Goal: Task Accomplishment & Management: Use online tool/utility

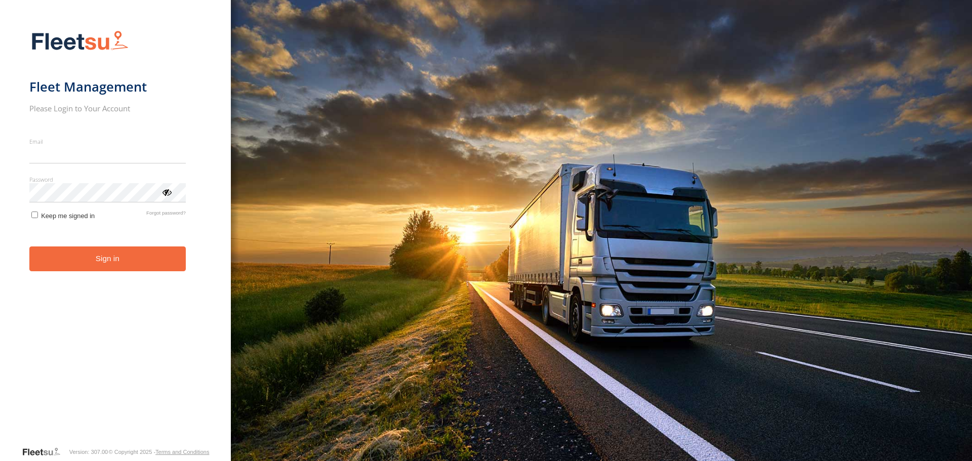
type input "**********"
click at [115, 276] on form "**********" at bounding box center [115, 235] width 173 height 422
click at [125, 249] on button "Sign in" at bounding box center [107, 259] width 157 height 25
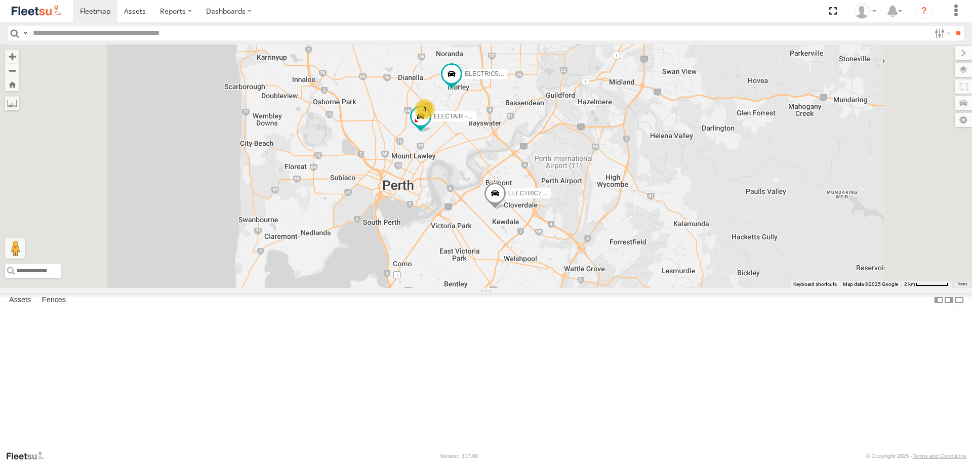
click at [0, 0] on span at bounding box center [0, 0] width 0 height 0
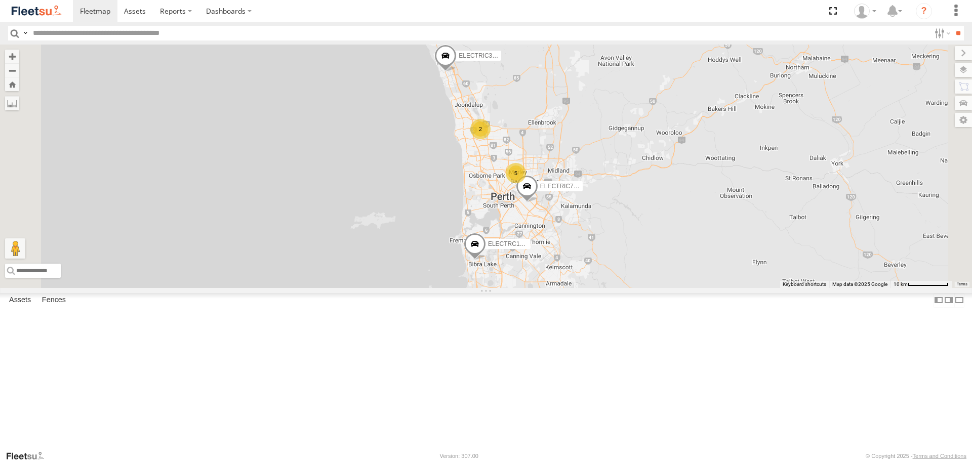
click at [0, 0] on div at bounding box center [0, 0] width 0 height 0
click at [0, 0] on span at bounding box center [0, 0] width 0 height 0
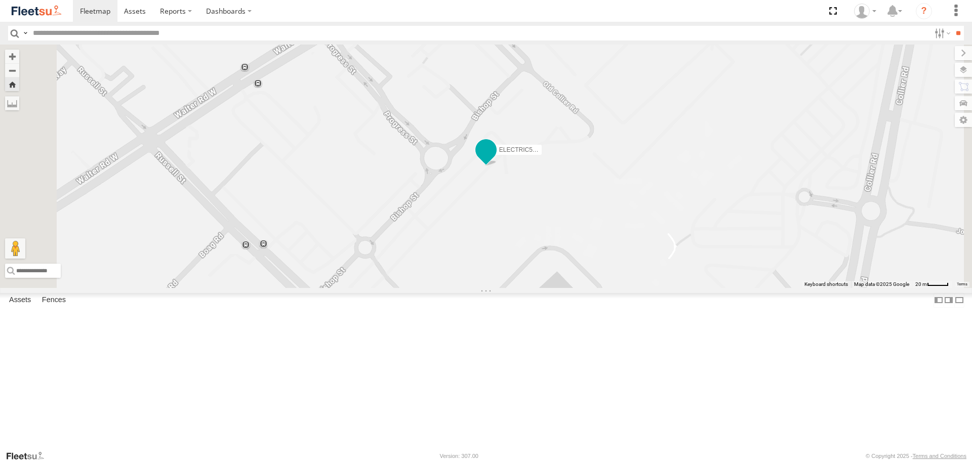
click at [495, 160] on span at bounding box center [486, 150] width 18 height 18
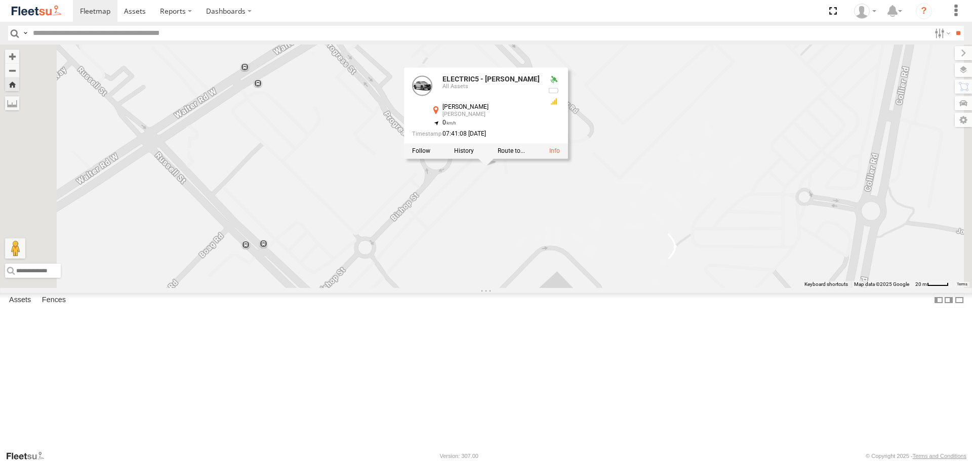
click at [591, 241] on div "ELECTRIC5 - George ELECTRIC5 - George All Assets Collier Rd Morley -31.89648 , …" at bounding box center [486, 166] width 972 height 243
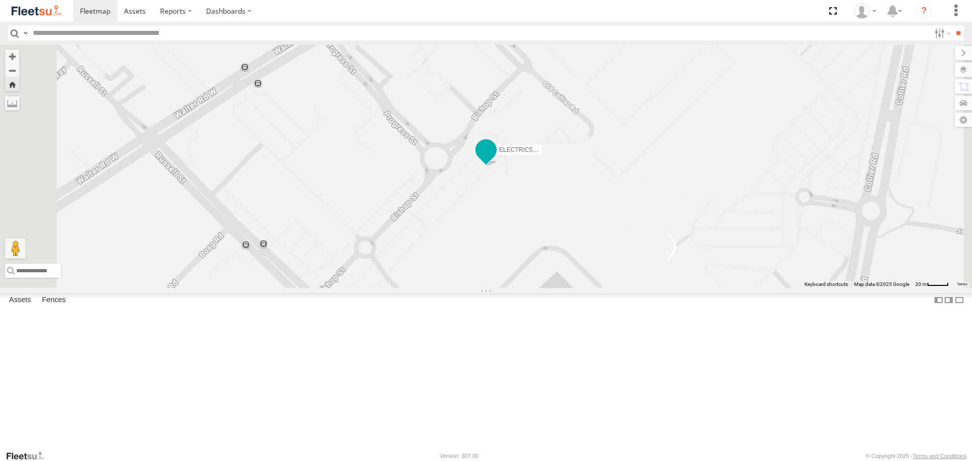
click at [497, 167] on span at bounding box center [486, 152] width 22 height 27
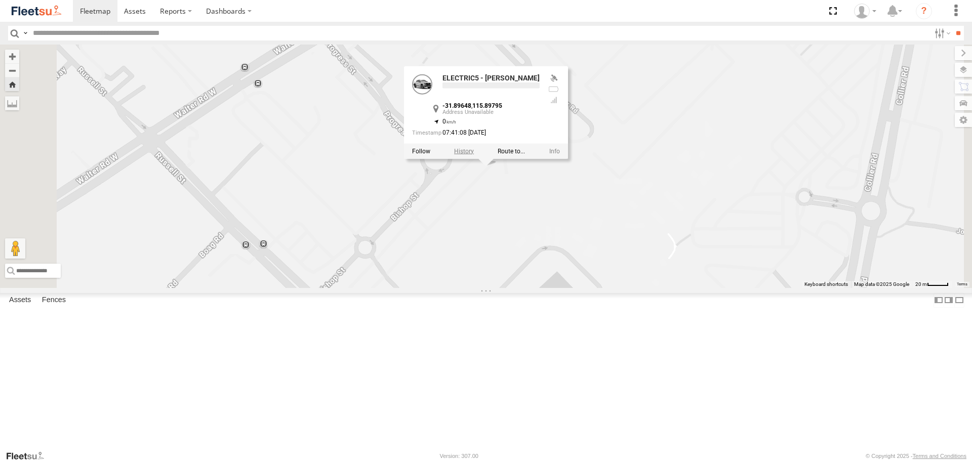
click at [474, 155] on label at bounding box center [464, 151] width 20 height 7
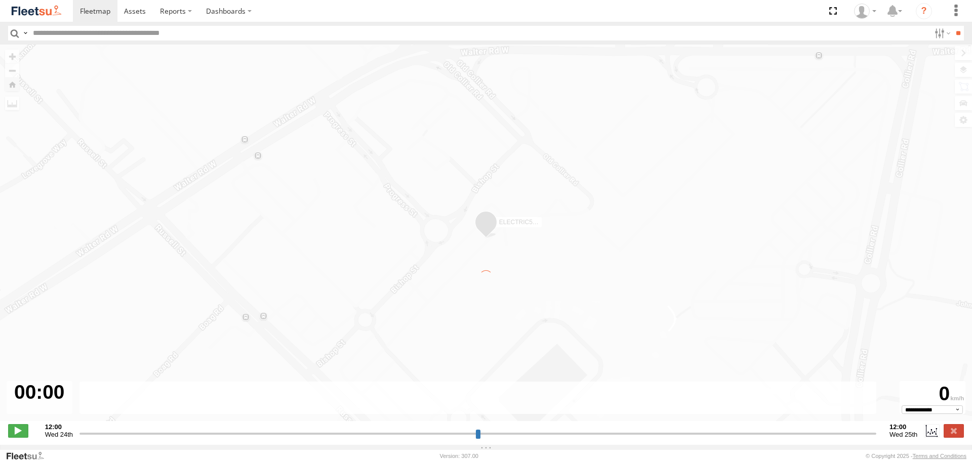
type input "**********"
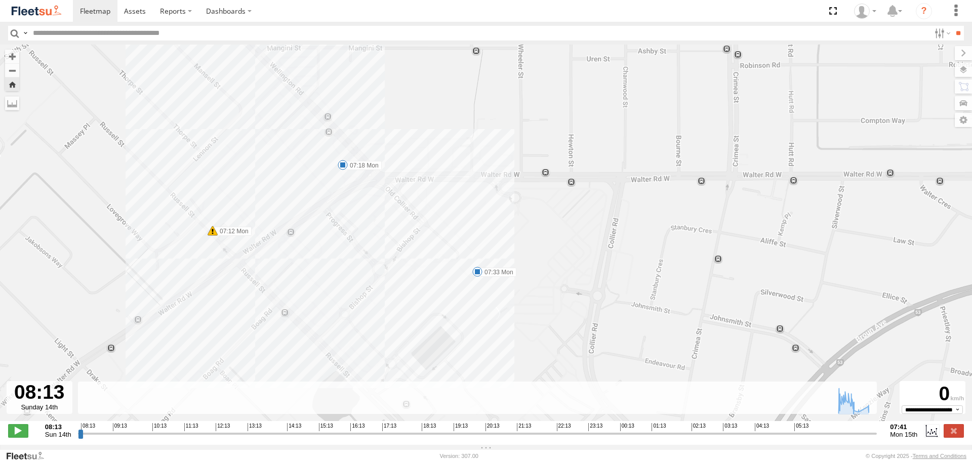
drag, startPoint x: 316, startPoint y: 254, endPoint x: 361, endPoint y: 263, distance: 46.6
click at [361, 263] on div "ELECTRIC5 - George 06:53 Mon 06:56 Mon 07:03 Mon 07:05 Mon 07:06 Mon 07:08 Mon …" at bounding box center [486, 238] width 972 height 387
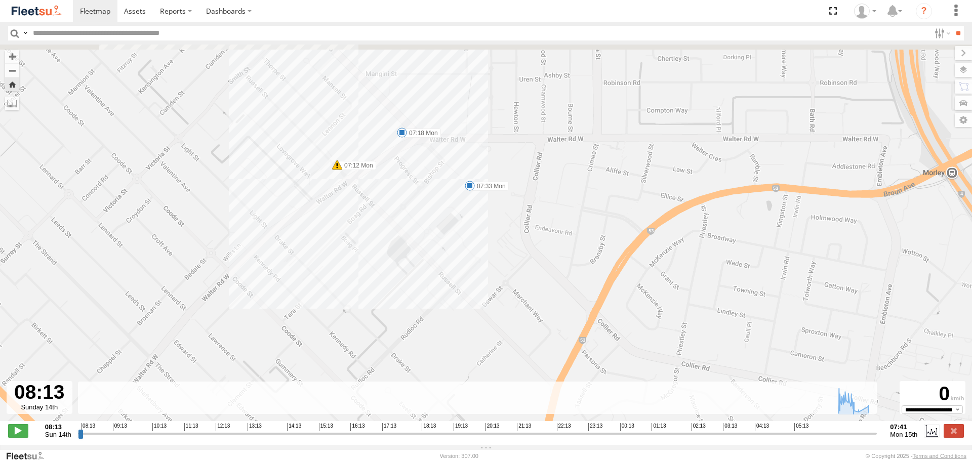
drag, startPoint x: 439, startPoint y: 122, endPoint x: 558, endPoint y: 151, distance: 122.2
click at [558, 151] on div "ELECTRIC5 - George 06:53 Mon 06:56 Mon 07:03 Mon 07:05 Mon 07:06 Mon 07:08 Mon …" at bounding box center [486, 238] width 972 height 387
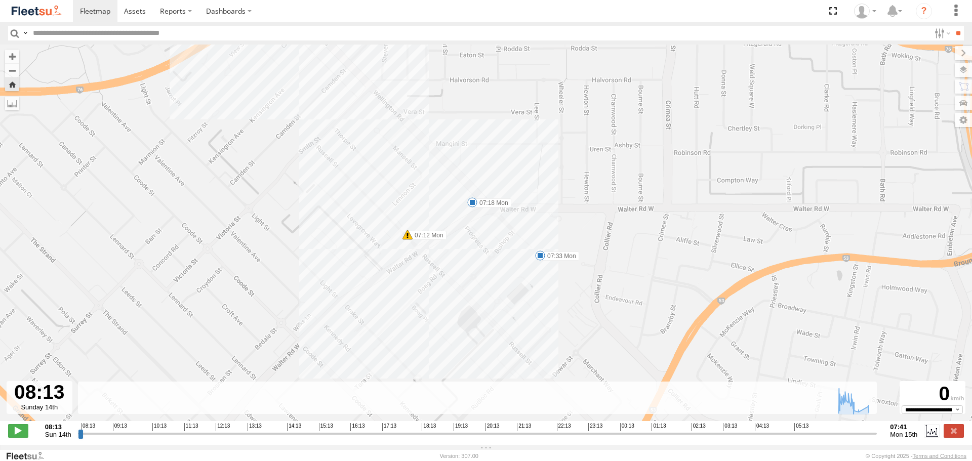
drag, startPoint x: 490, startPoint y: 126, endPoint x: 525, endPoint y: 194, distance: 77.0
click at [525, 194] on div "ELECTRIC5 - George 06:53 Mon 06:56 Mon 07:03 Mon 07:05 Mon 07:06 Mon 07:08 Mon …" at bounding box center [486, 238] width 972 height 387
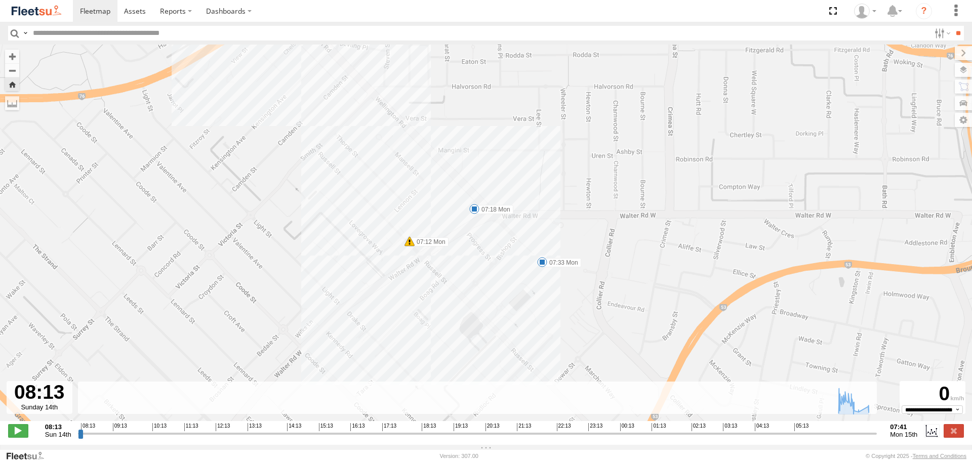
click at [53, 10] on img at bounding box center [36, 11] width 53 height 14
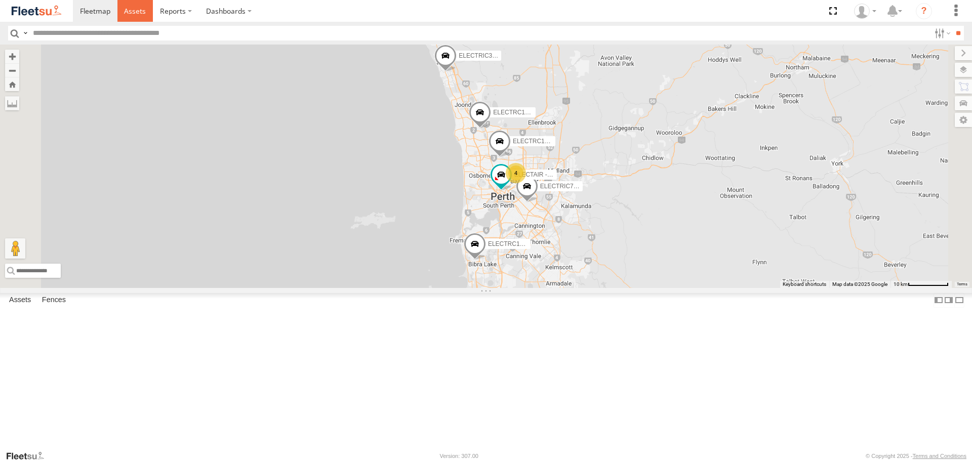
click at [133, 8] on span at bounding box center [135, 11] width 22 height 10
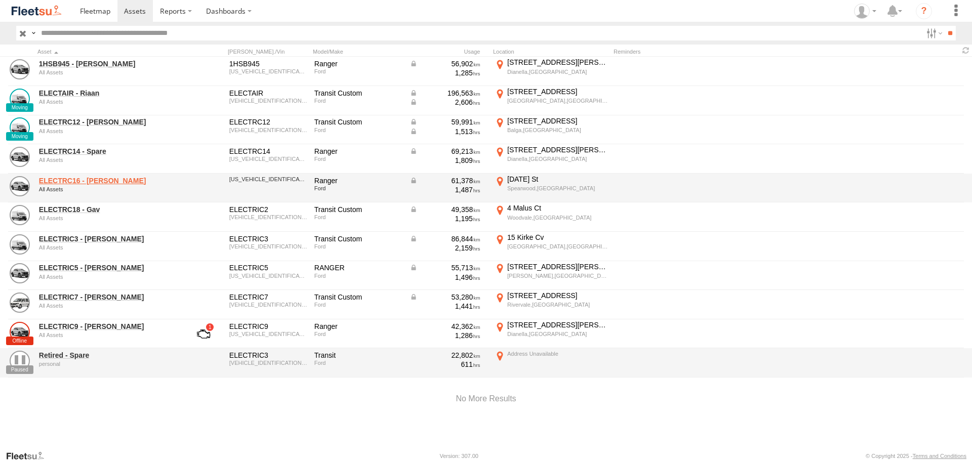
click at [96, 182] on link "ELECTRC16 - [PERSON_NAME]" at bounding box center [108, 180] width 139 height 9
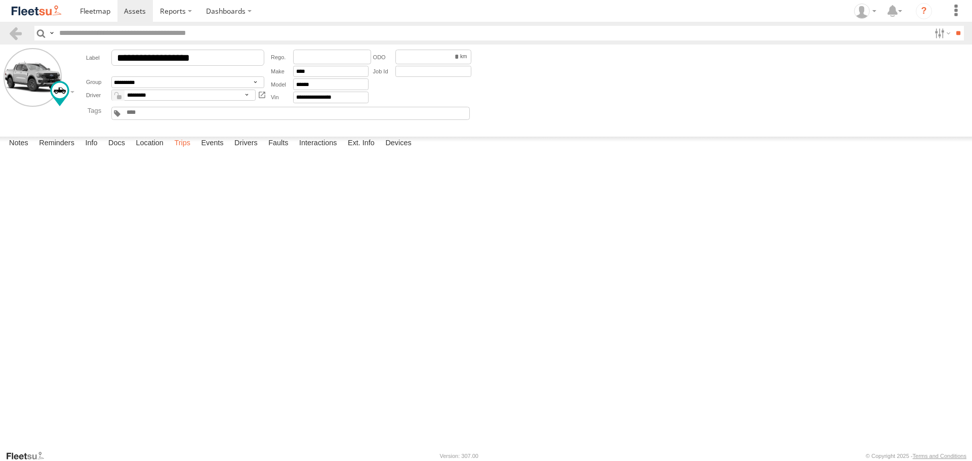
click at [183, 151] on label "Trips" at bounding box center [182, 144] width 26 height 14
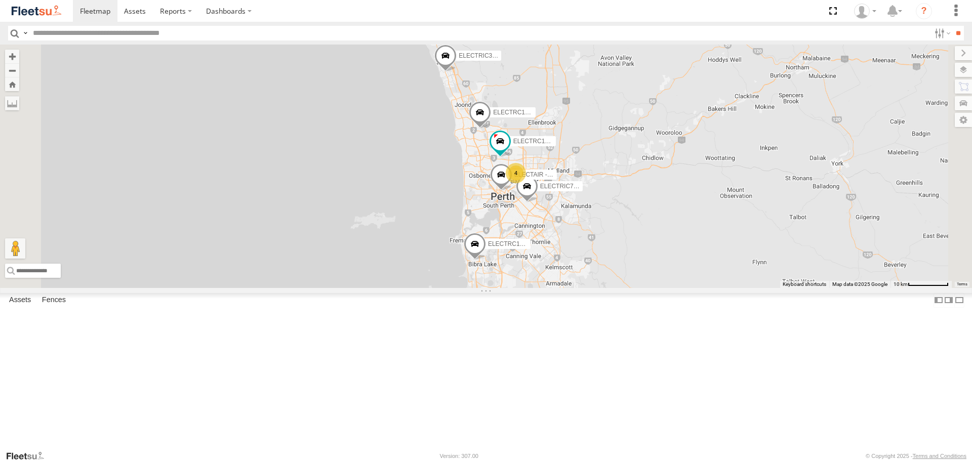
click at [0, 0] on span at bounding box center [0, 0] width 0 height 0
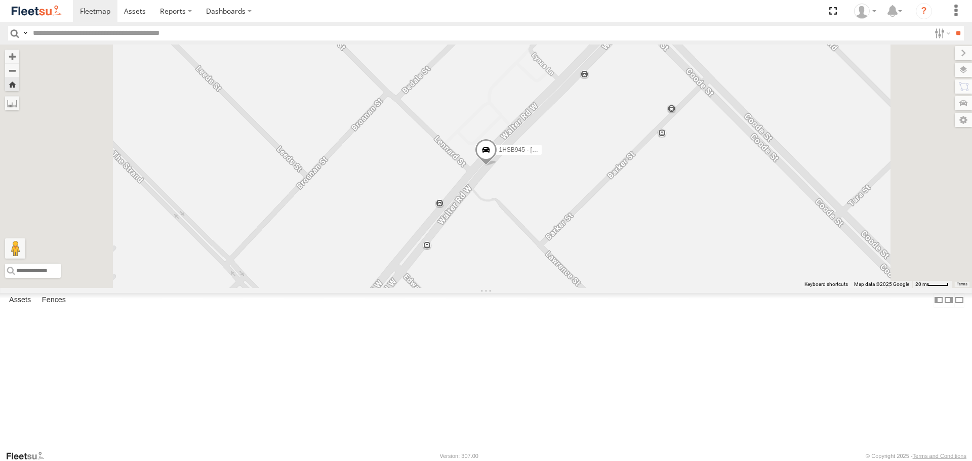
click at [497, 166] on span at bounding box center [486, 152] width 22 height 27
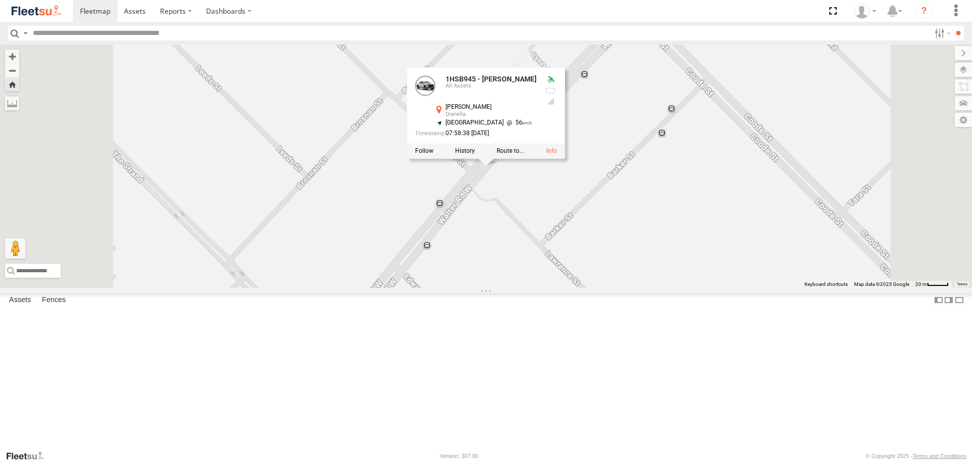
click at [637, 254] on div "1HSB945 - Ben 1HSB945 - Ben All Assets Walter Rd W Dianella -31.90096 , 115.887…" at bounding box center [486, 166] width 972 height 243
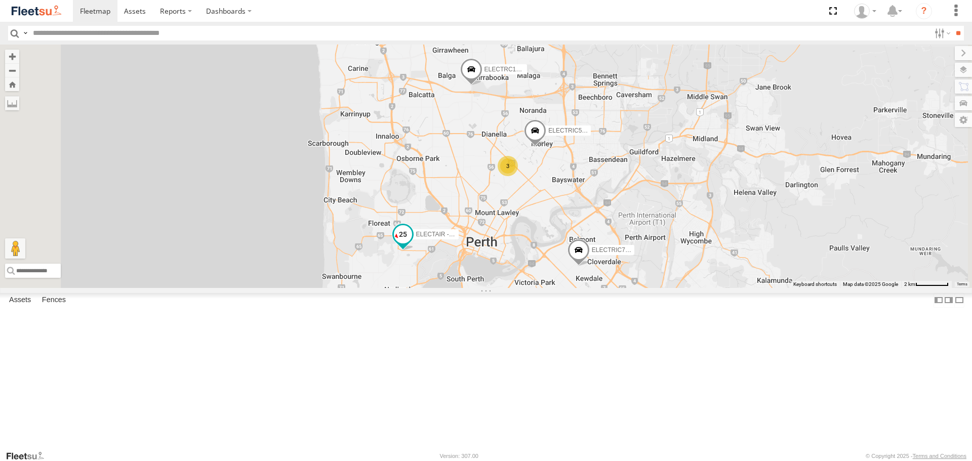
click at [412, 244] on span at bounding box center [403, 235] width 18 height 18
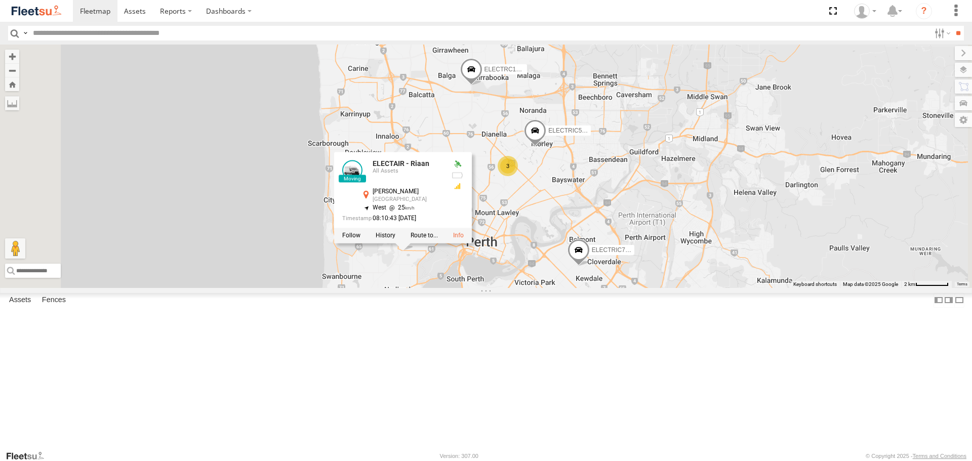
click at [630, 288] on div "ELECTRIC7 - John ELECTRIC3 - Leo ELECTRC18 - Gav ELECTRC16 - Johnny ELECTRC12 -…" at bounding box center [486, 166] width 972 height 243
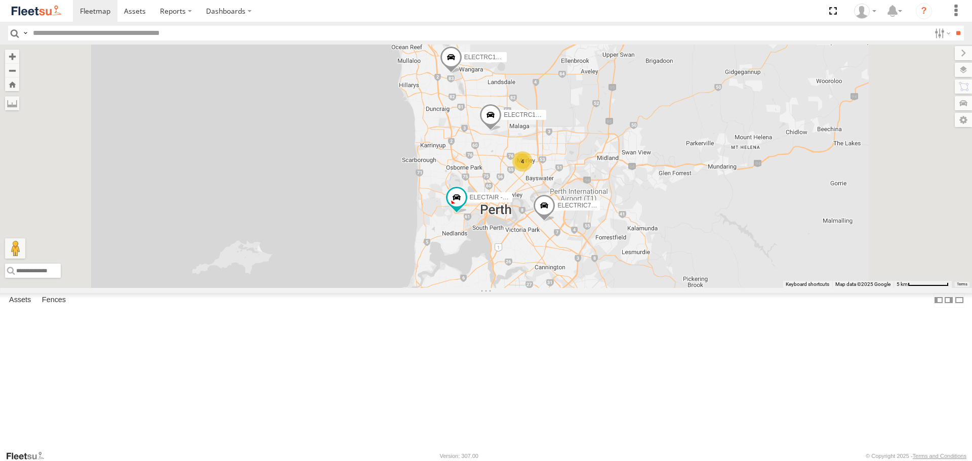
drag, startPoint x: 601, startPoint y: 266, endPoint x: 605, endPoint y: 248, distance: 18.6
click at [605, 248] on div "ELECTRIC7 - John ELECTRIC3 - Leo ELECTRC18 - Gav ELECTRC16 - Johnny ELECTRC12 -…" at bounding box center [486, 166] width 972 height 243
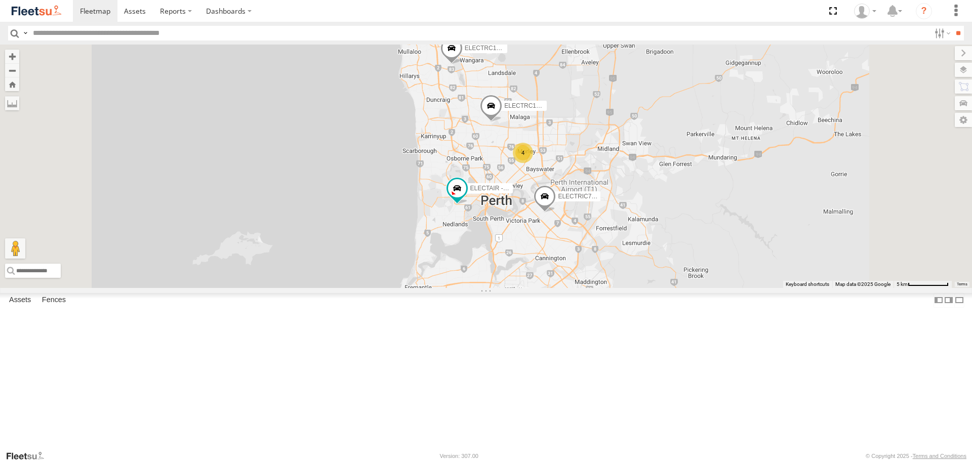
drag, startPoint x: 605, startPoint y: 246, endPoint x: 605, endPoint y: 234, distance: 12.2
click at [605, 234] on div "ELECTRIC7 - John ELECTRIC3 - Leo ELECTRC18 - Gav ELECTRC16 - Johnny ELECTRC12 -…" at bounding box center [486, 166] width 972 height 243
click at [0, 0] on span at bounding box center [0, 0] width 0 height 0
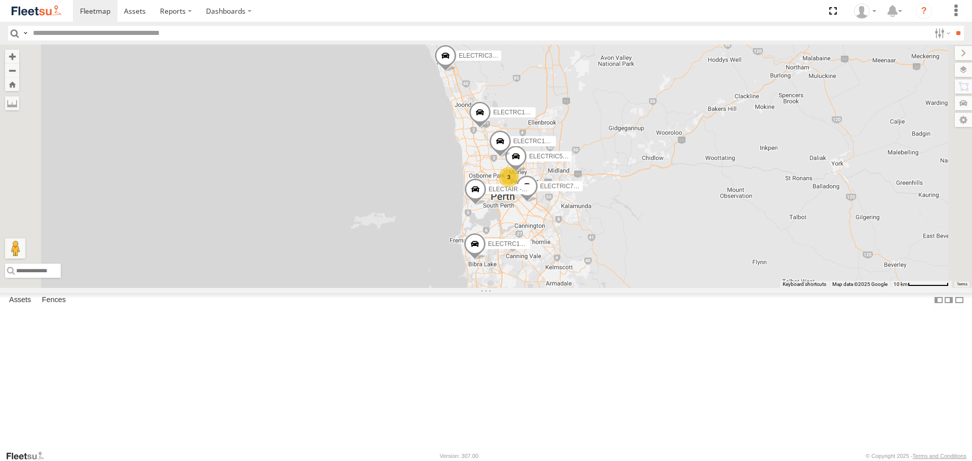
click at [0, 0] on span at bounding box center [0, 0] width 0 height 0
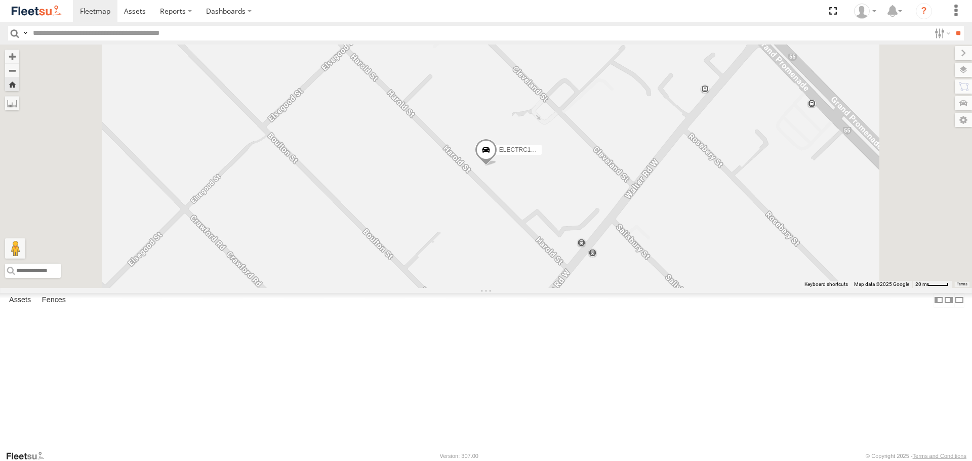
click at [497, 167] on span at bounding box center [486, 152] width 22 height 27
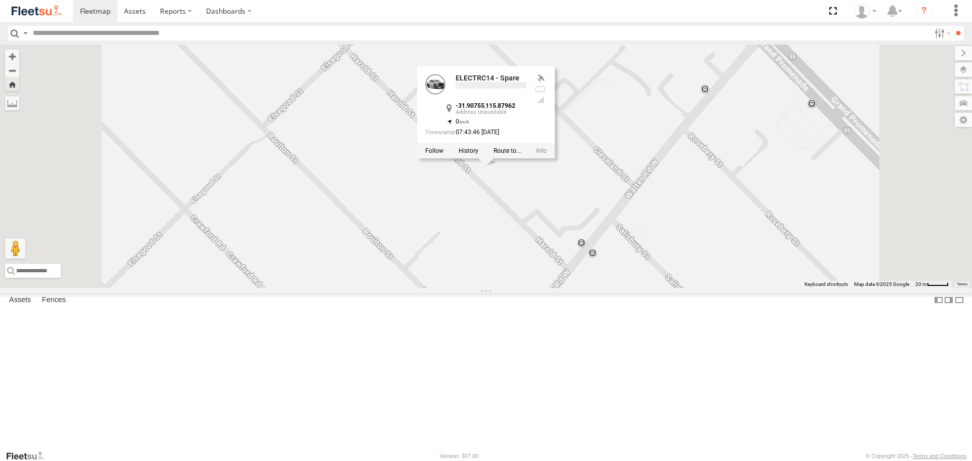
click at [619, 266] on div "ELECTRC14 - Spare ELECTRC14 - Spare -31.90755 , 115.87962 0 07:43:46 15/09/2025" at bounding box center [486, 166] width 972 height 243
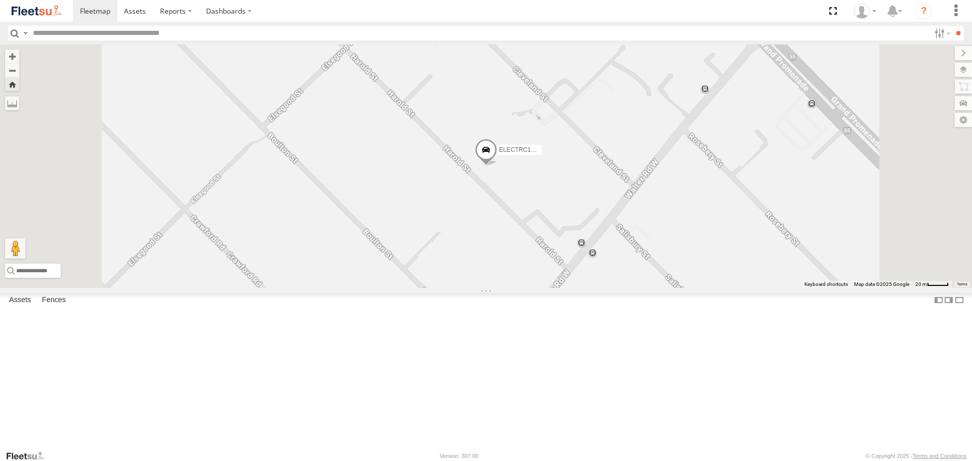
click at [46, 11] on img at bounding box center [36, 11] width 53 height 14
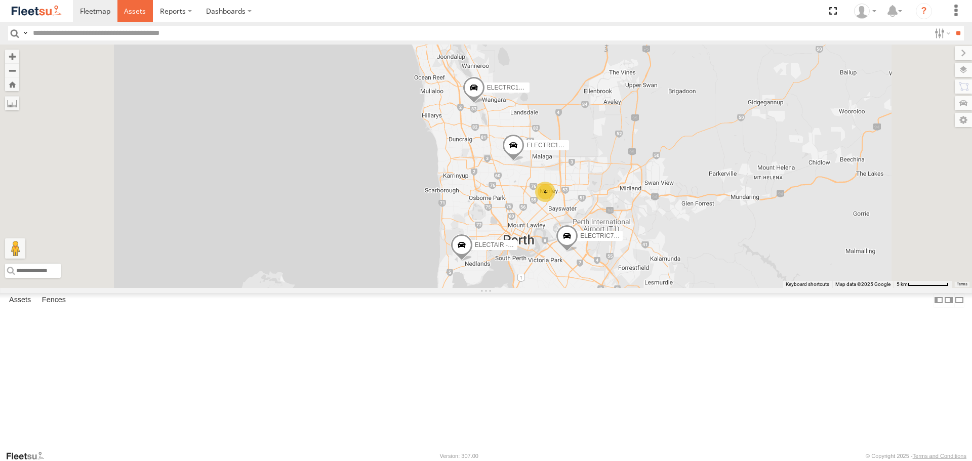
click at [151, 9] on link at bounding box center [136, 11] width 36 height 22
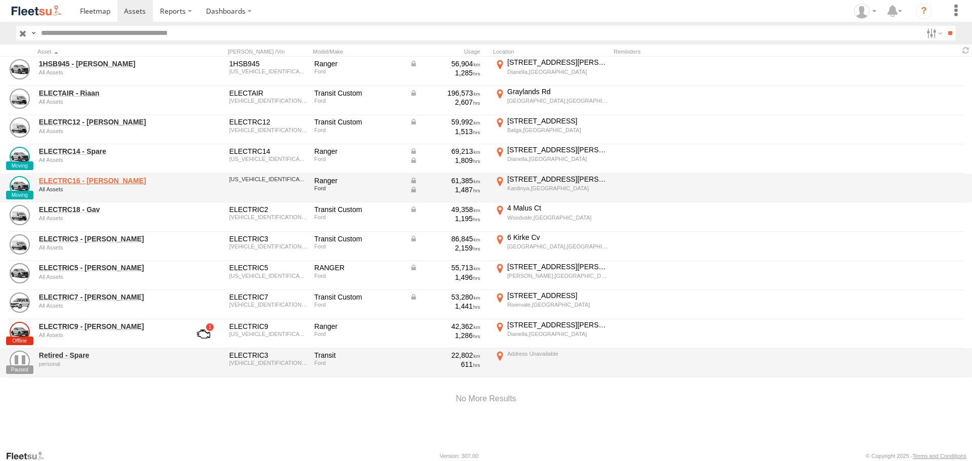
click at [97, 180] on link "ELECTRC16 - Johnny" at bounding box center [108, 180] width 139 height 9
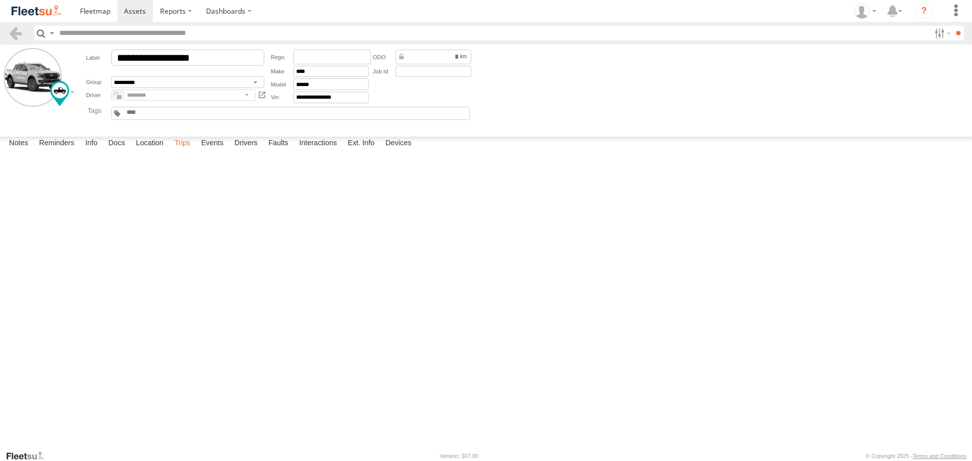
click at [188, 151] on label "Trips" at bounding box center [182, 144] width 26 height 14
click at [138, 13] on span at bounding box center [135, 11] width 22 height 10
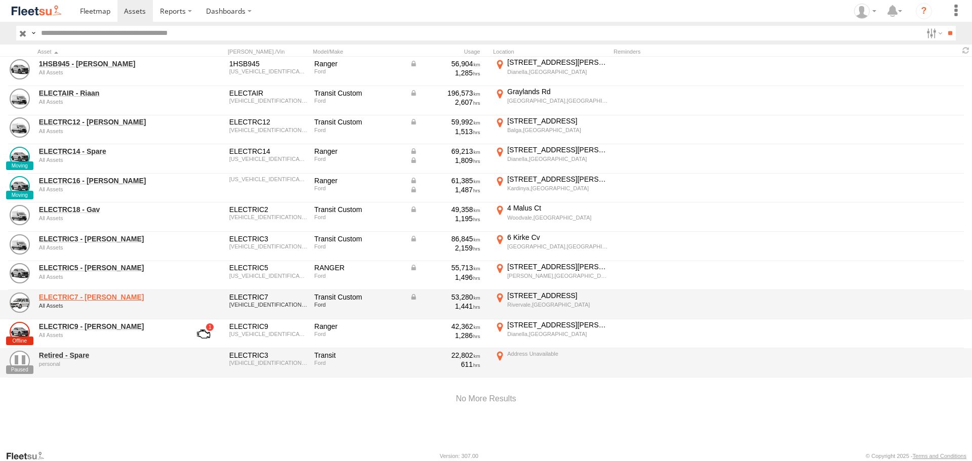
click at [94, 294] on link "ELECTRIC7 - [PERSON_NAME]" at bounding box center [108, 297] width 139 height 9
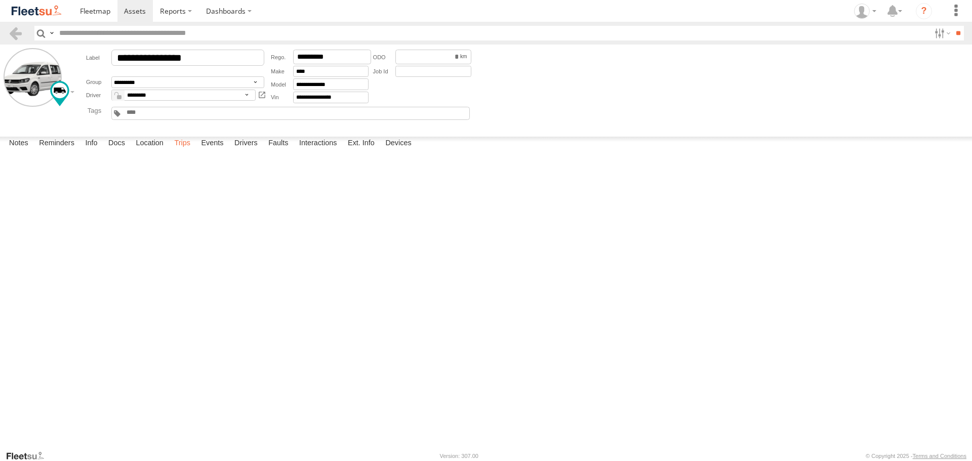
drag, startPoint x: 182, startPoint y: 440, endPoint x: 191, endPoint y: 429, distance: 13.7
click at [183, 151] on label "Trips" at bounding box center [182, 144] width 26 height 14
click at [22, 11] on img at bounding box center [36, 11] width 53 height 14
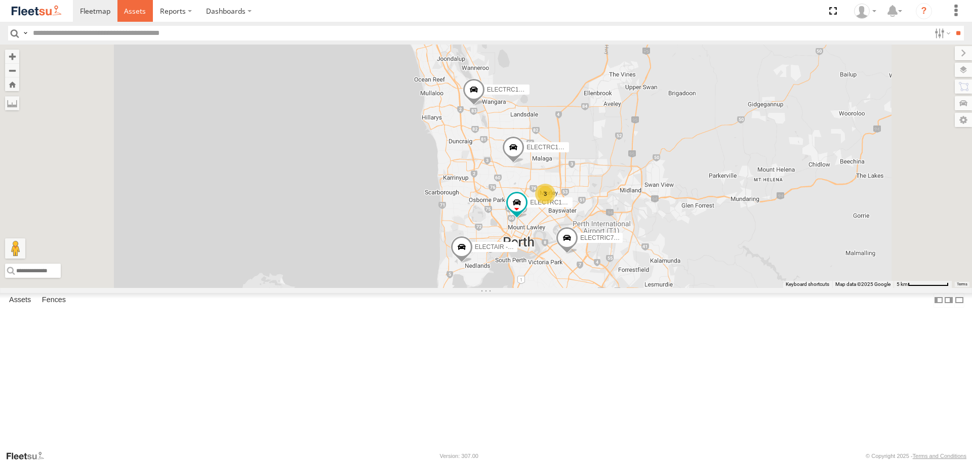
click at [140, 20] on link at bounding box center [136, 11] width 36 height 22
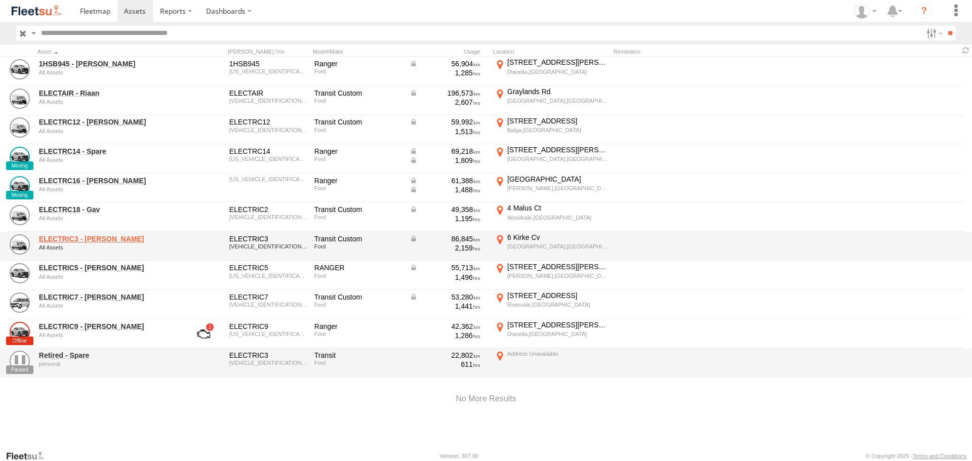
click at [85, 242] on link "ELECTRIC3 - Leo" at bounding box center [108, 238] width 139 height 9
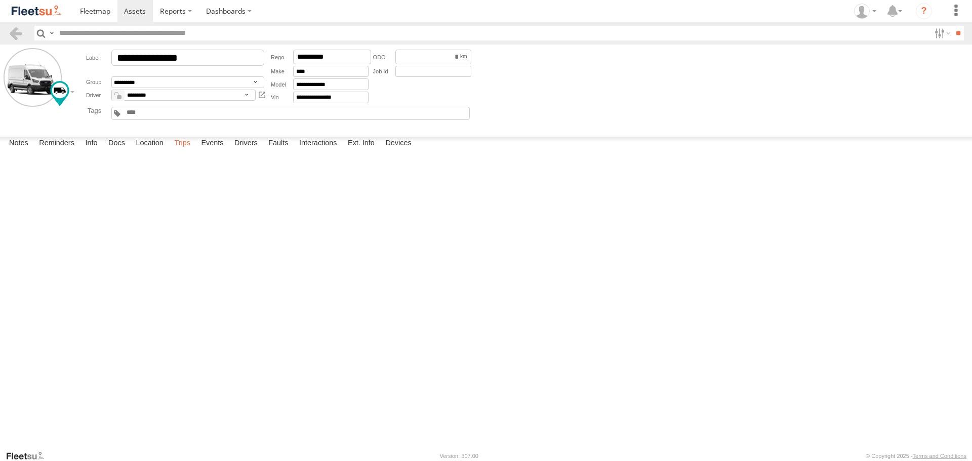
click at [185, 151] on label "Trips" at bounding box center [182, 144] width 26 height 14
click at [30, 14] on img at bounding box center [36, 11] width 53 height 14
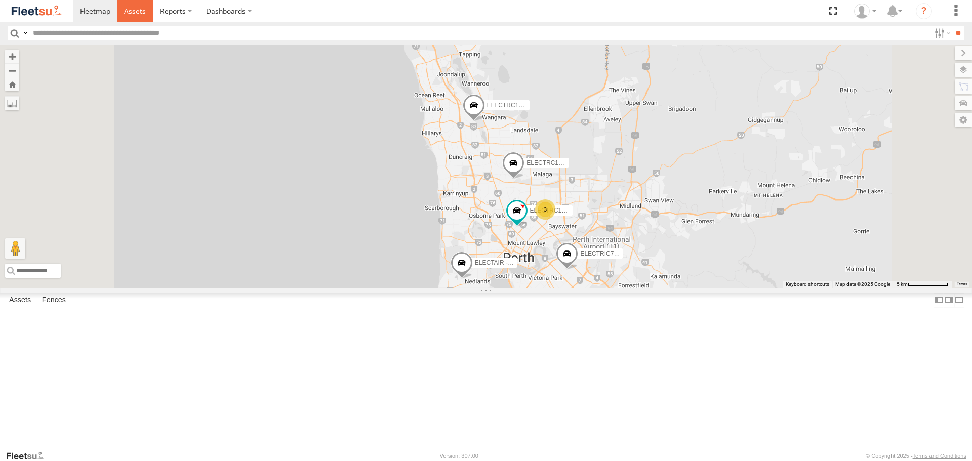
click at [128, 16] on span at bounding box center [135, 11] width 22 height 10
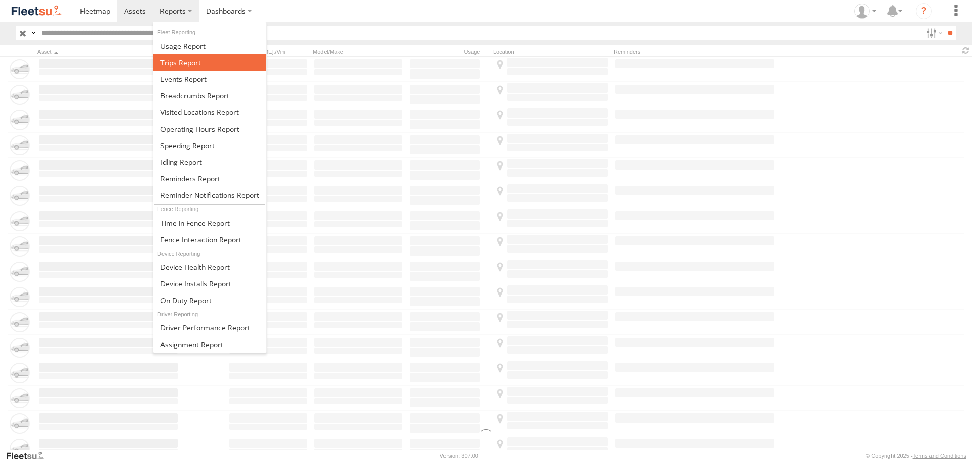
click at [197, 63] on span at bounding box center [181, 63] width 41 height 10
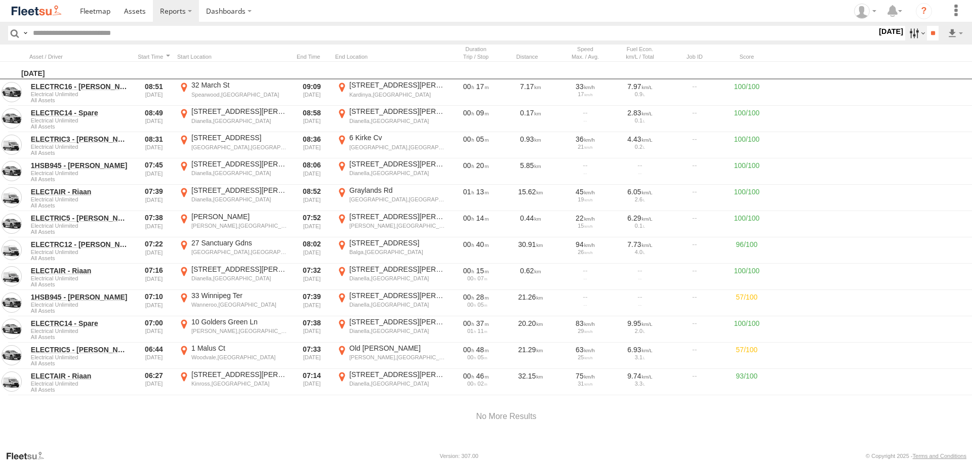
click at [909, 35] on label at bounding box center [917, 33] width 22 height 15
click at [0, 0] on label at bounding box center [0, 0] width 0 height 0
click at [933, 31] on input "**" at bounding box center [933, 33] width 12 height 15
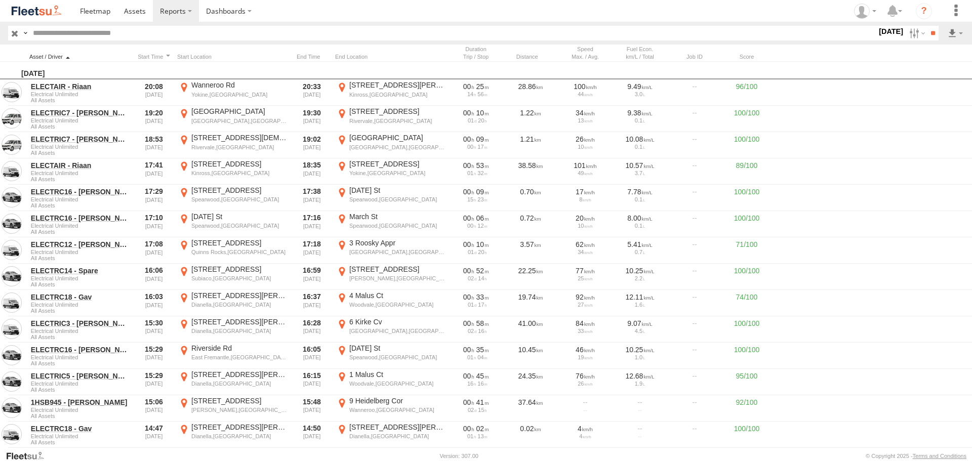
click at [104, 57] on div at bounding box center [79, 56] width 101 height 7
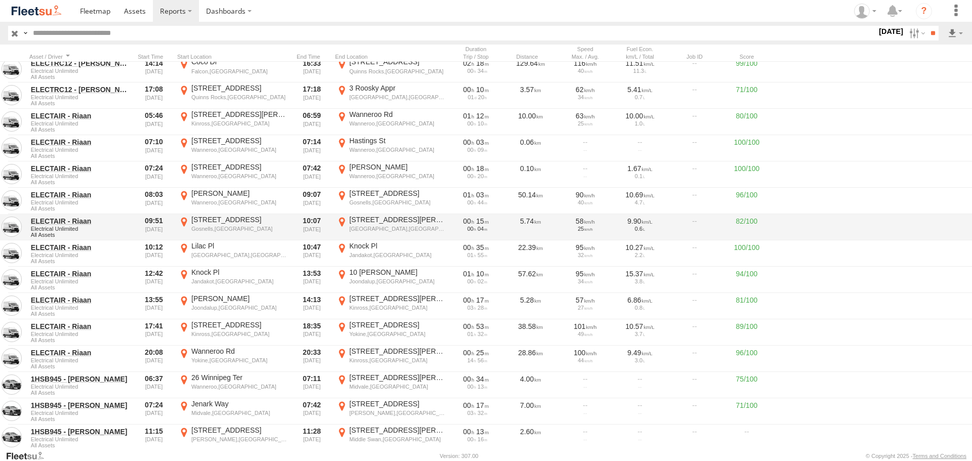
scroll to position [1284, 0]
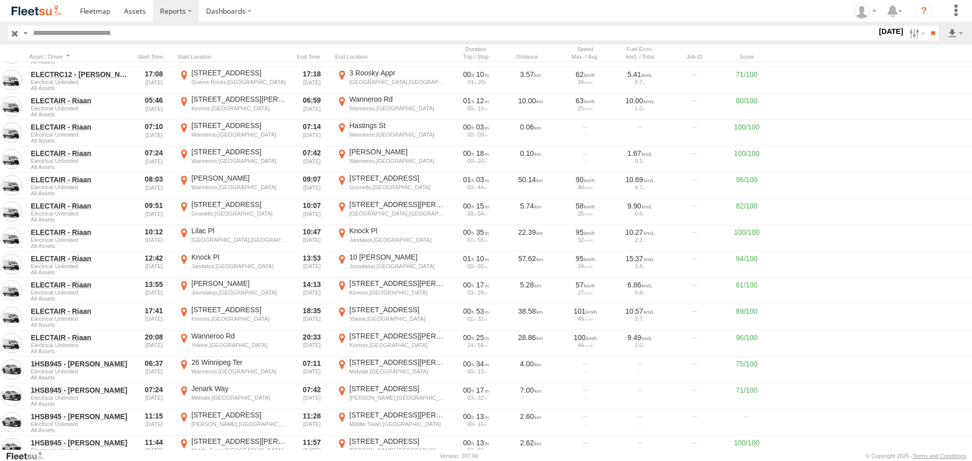
click at [29, 22] on link at bounding box center [36, 11] width 73 height 22
click at [34, 14] on img at bounding box center [36, 11] width 53 height 14
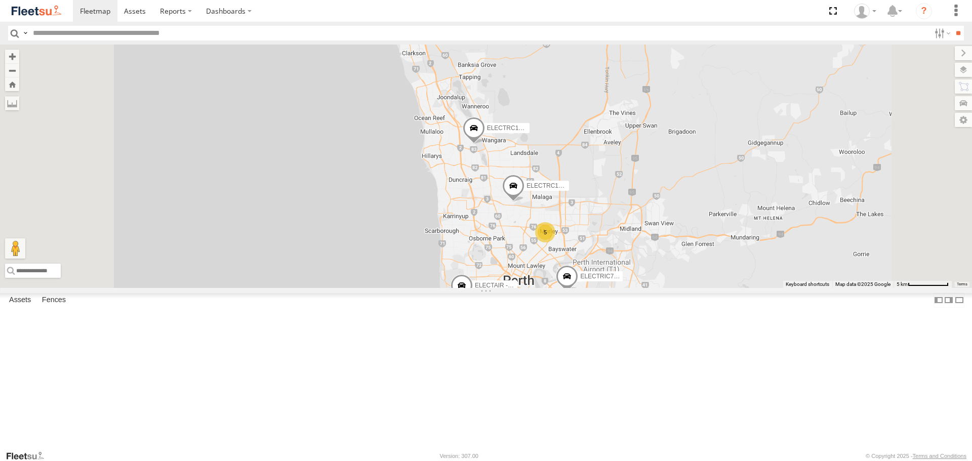
click at [0, 0] on span at bounding box center [0, 0] width 0 height 0
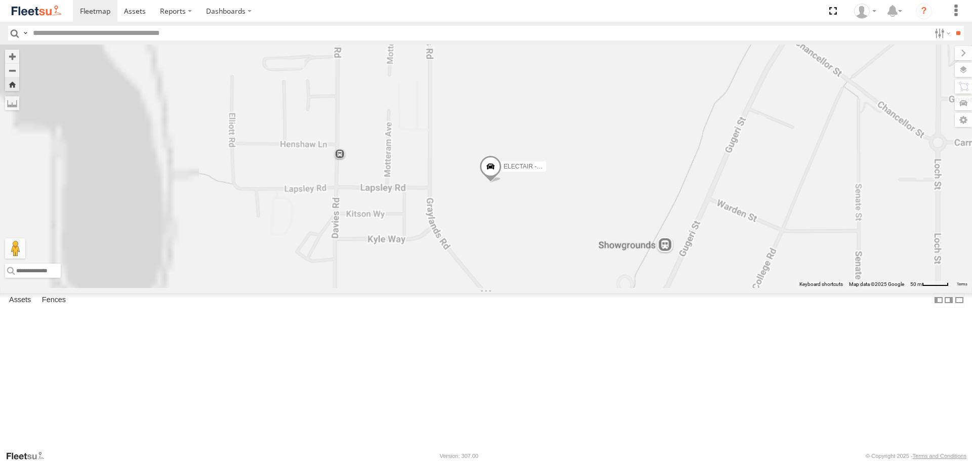
click at [633, 226] on div "ELECTAIR - Riaan" at bounding box center [486, 166] width 972 height 243
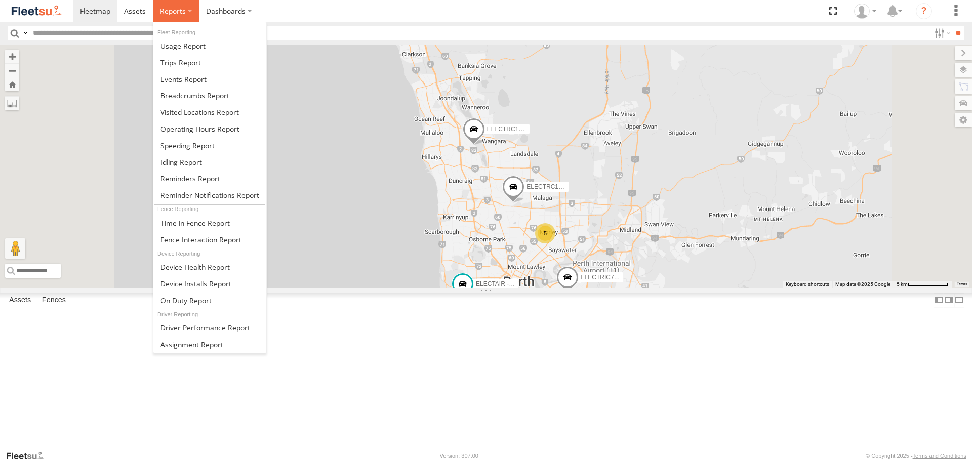
click at [184, 14] on span at bounding box center [173, 11] width 26 height 10
click at [189, 66] on span at bounding box center [181, 63] width 41 height 10
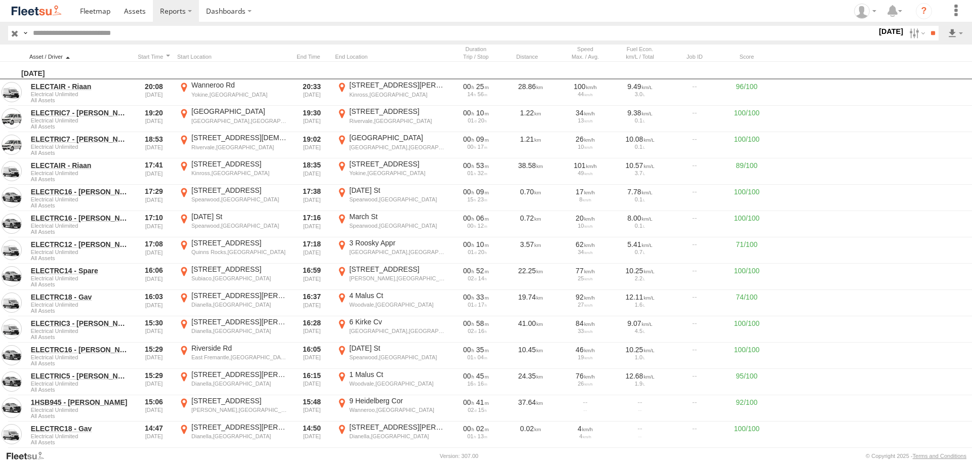
click at [69, 62] on div "Friday, 12th September 2025" at bounding box center [506, 71] width 1013 height 18
click at [71, 54] on div at bounding box center [79, 56] width 101 height 7
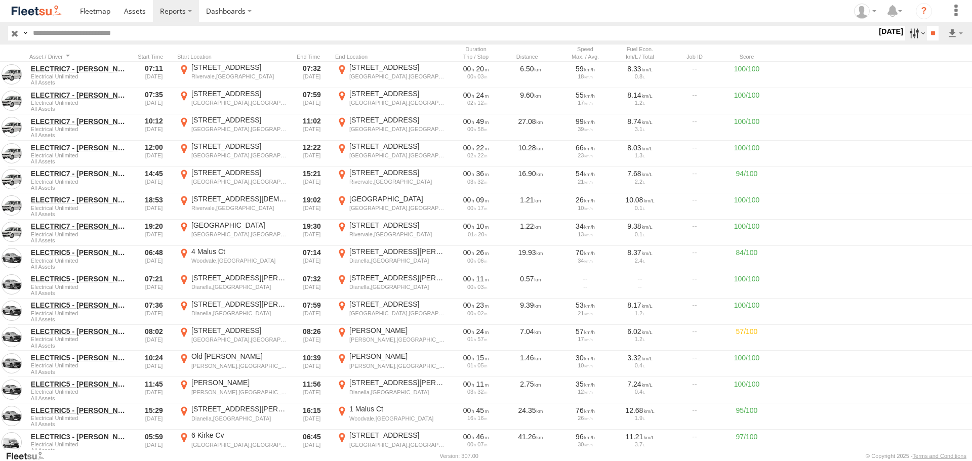
click at [910, 31] on label at bounding box center [917, 33] width 22 height 15
click at [927, 30] on input "**" at bounding box center [933, 33] width 12 height 15
click at [32, 7] on img at bounding box center [36, 11] width 53 height 14
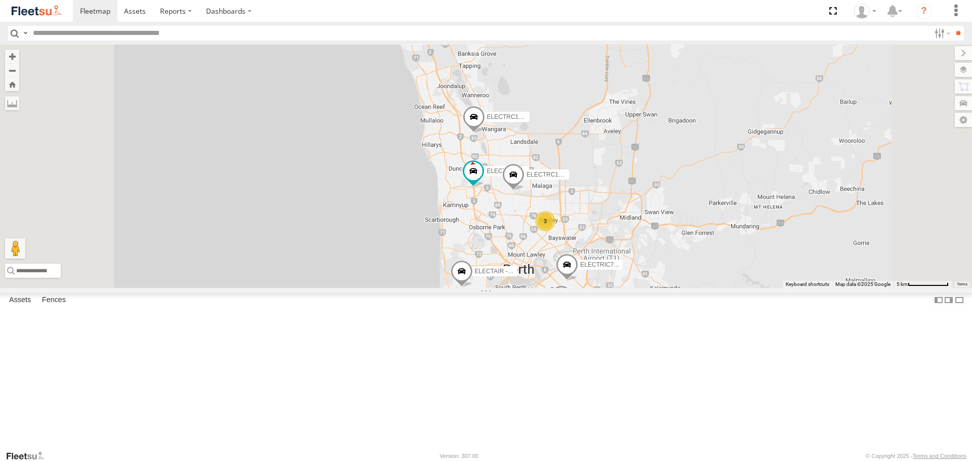
click at [0, 0] on span at bounding box center [0, 0] width 0 height 0
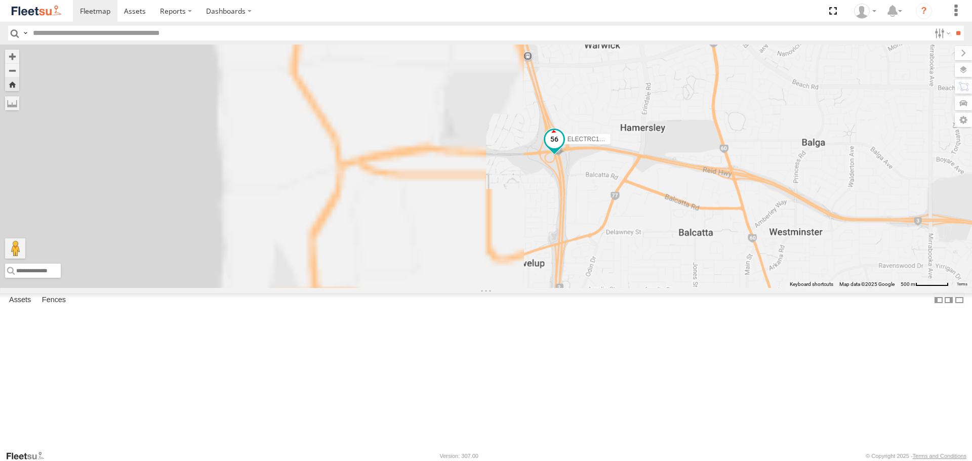
click at [564, 149] on span at bounding box center [554, 140] width 18 height 18
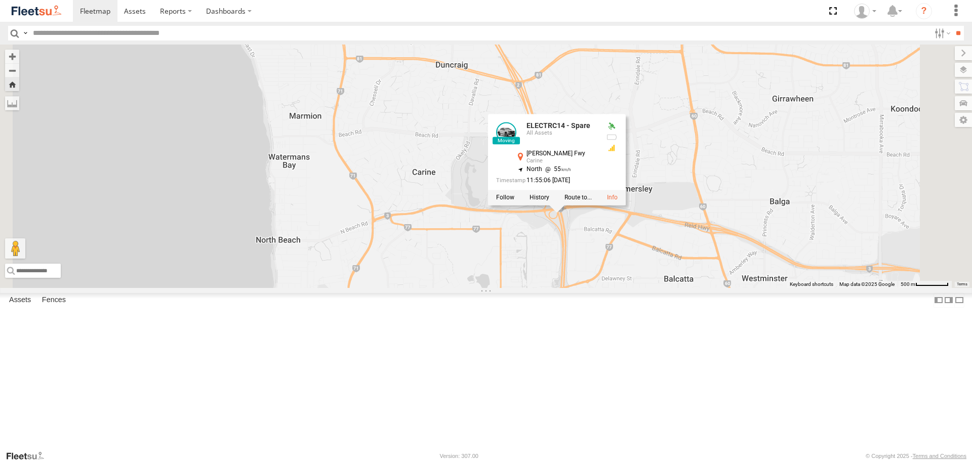
drag, startPoint x: 776, startPoint y: 270, endPoint x: 783, endPoint y: 369, distance: 98.9
click at [783, 288] on div "ELECTRC14 - Spare ELECTRC14 - Spare All Assets [PERSON_NAME] Fwy Carine -31.857…" at bounding box center [486, 166] width 972 height 243
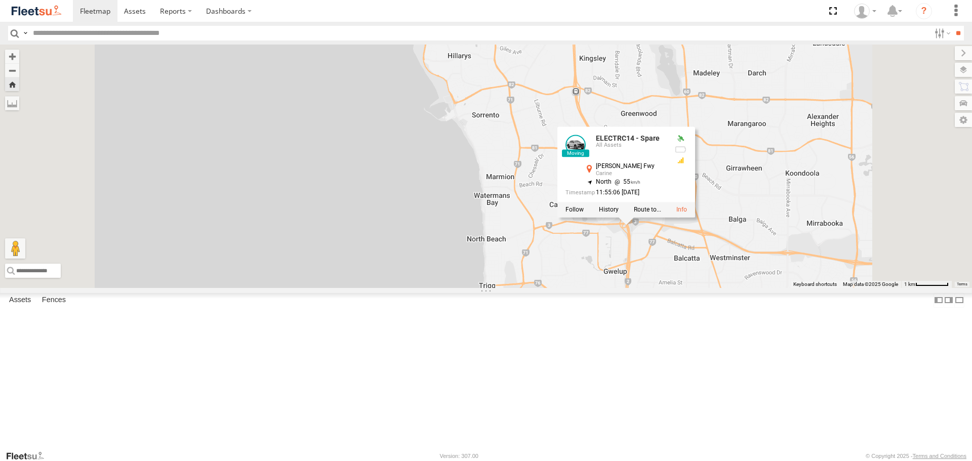
click at [760, 288] on div "ELECTRC14 - Spare ELECTRC14 - Spare All Assets [PERSON_NAME] Fwy Carine -31.857…" at bounding box center [486, 166] width 972 height 243
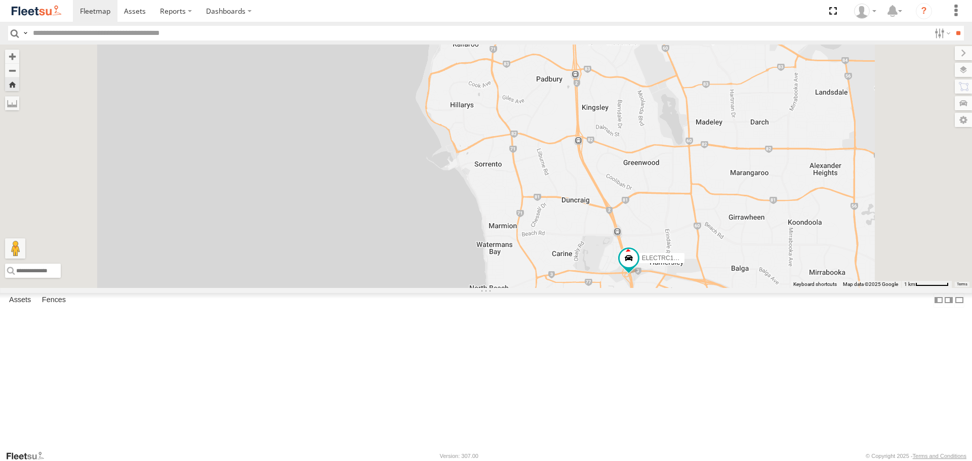
drag, startPoint x: 773, startPoint y: 218, endPoint x: 776, endPoint y: 268, distance: 50.3
click at [776, 268] on div "ELECTRC14 - Spare" at bounding box center [486, 166] width 972 height 243
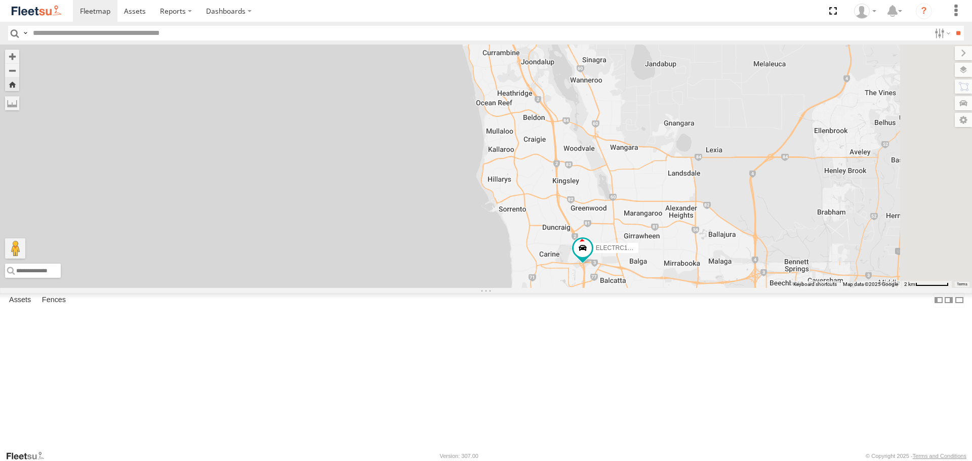
drag, startPoint x: 781, startPoint y: 258, endPoint x: 728, endPoint y: 281, distance: 58.1
click at [728, 281] on div "ELECTRC14 - Spare" at bounding box center [486, 166] width 972 height 243
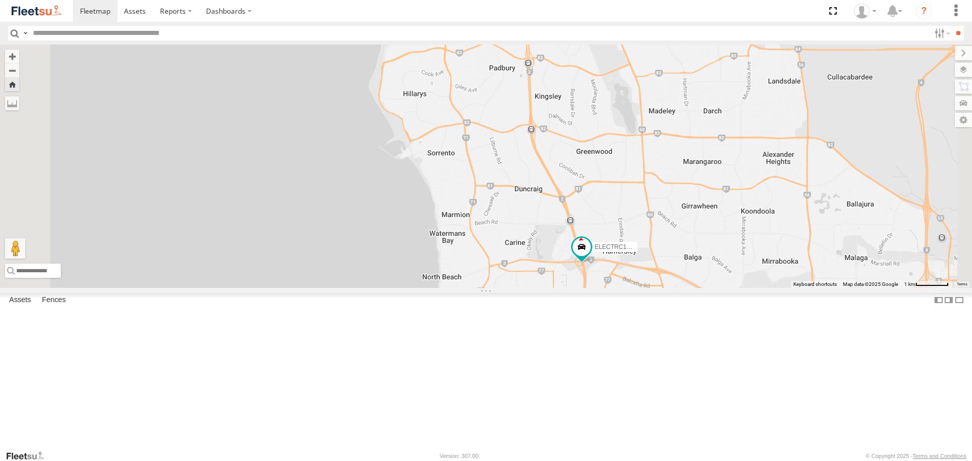
drag, startPoint x: 759, startPoint y: 310, endPoint x: 753, endPoint y: 278, distance: 33.5
click at [753, 279] on div "ELECTRC14 - Spare" at bounding box center [486, 166] width 972 height 243
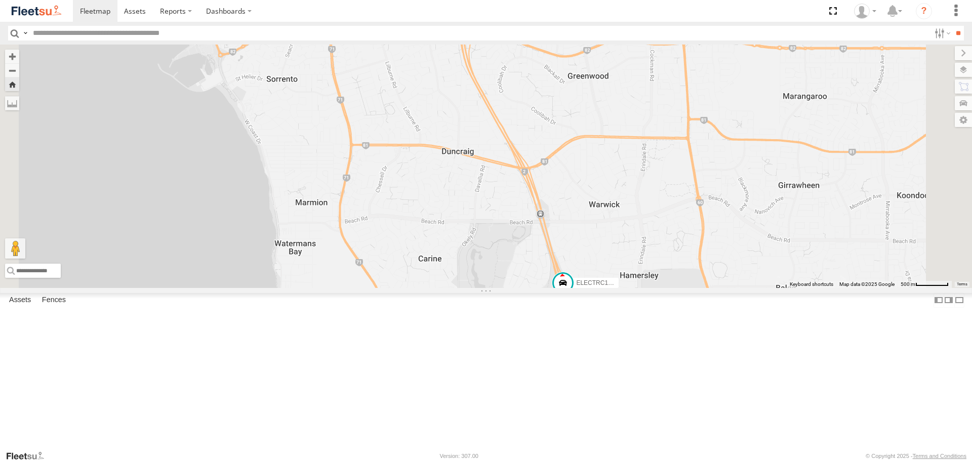
click at [0, 0] on span at bounding box center [0, 0] width 0 height 0
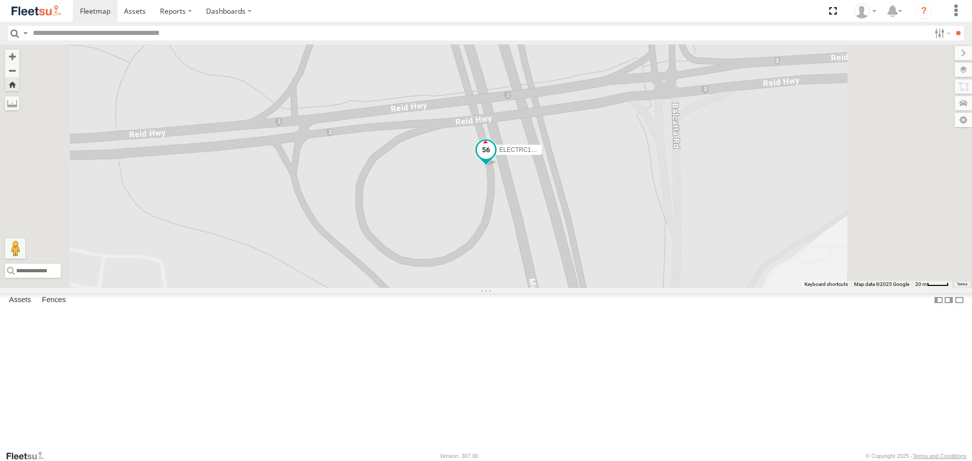
click at [495, 160] on span at bounding box center [486, 150] width 18 height 18
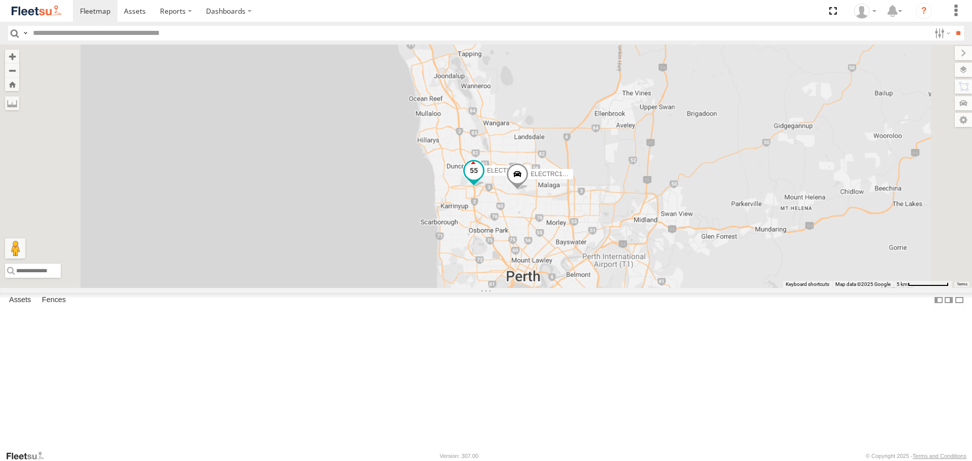
click at [483, 180] on span at bounding box center [474, 171] width 18 height 18
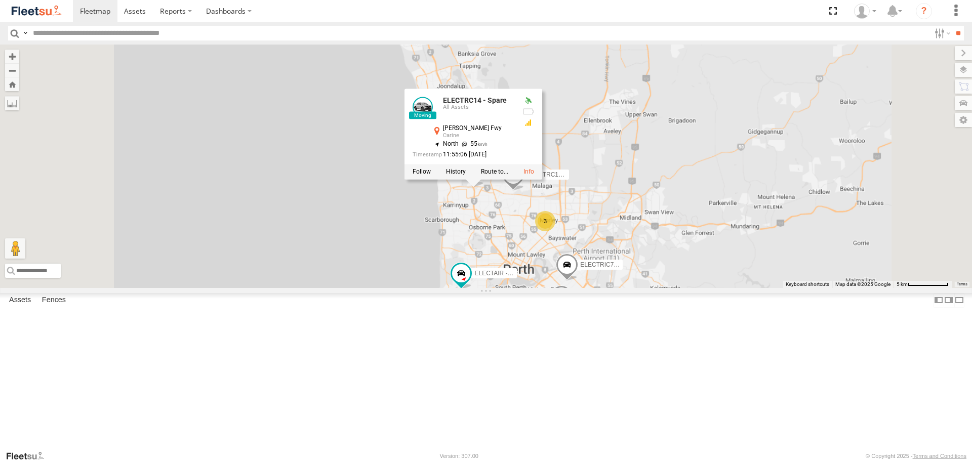
click at [628, 286] on div "ELECTRC12 - [PERSON_NAME] ELECTRC14 - Spare ELECTRIC7 - [PERSON_NAME] 3 ELECTRI…" at bounding box center [486, 166] width 972 height 243
